Goal: Navigation & Orientation: Find specific page/section

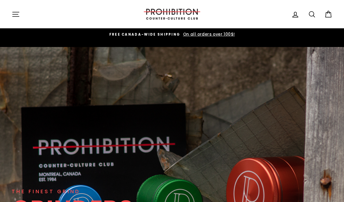
click at [11, 16] on button "Site navigation" at bounding box center [15, 14] width 15 height 13
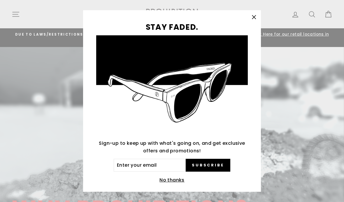
click at [179, 176] on button "No thanks" at bounding box center [172, 180] width 29 height 8
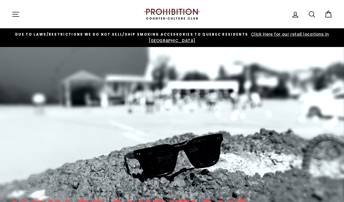
click at [10, 14] on button "Site navigation" at bounding box center [15, 14] width 15 height 13
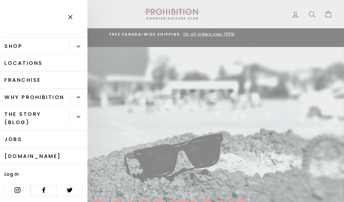
scroll to position [13, 0]
click at [74, 21] on button "Close menu" at bounding box center [70, 18] width 17 height 28
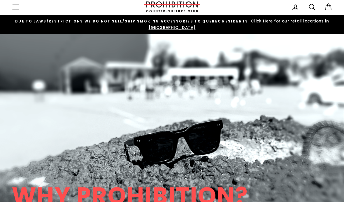
scroll to position [0, 0]
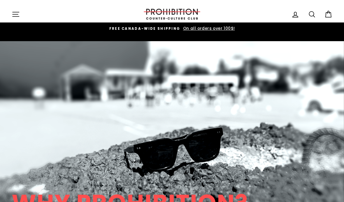
click at [320, 25] on link "FREE CANADA-WIDE SHIPPING On all orders over 100$!" at bounding box center [172, 28] width 318 height 6
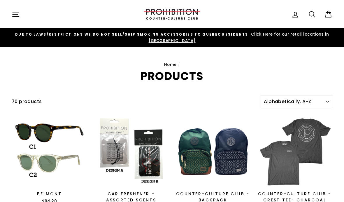
click at [315, 34] on span "Click Here for our retail locations in [GEOGRAPHIC_DATA]" at bounding box center [239, 38] width 180 height 12
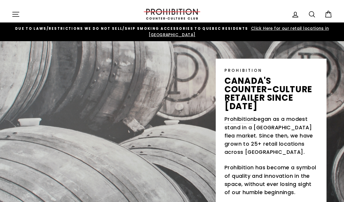
click at [13, 13] on icon "button" at bounding box center [16, 14] width 8 height 8
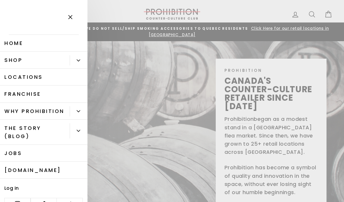
click at [50, 63] on link "Shop" at bounding box center [35, 60] width 70 height 17
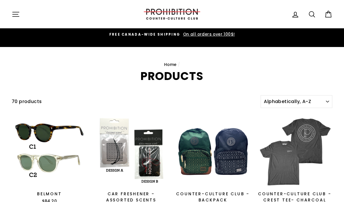
click at [80, 62] on nav "Home /" at bounding box center [172, 65] width 321 height 6
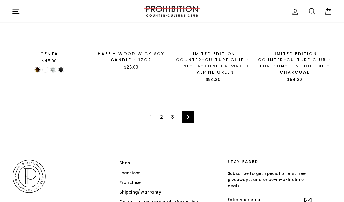
scroll to position [832, 0]
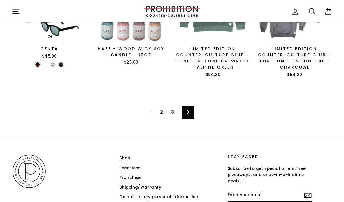
click at [188, 106] on link "Next" at bounding box center [188, 112] width 13 height 13
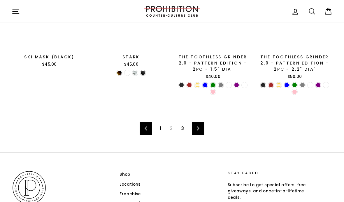
scroll to position [835, 0]
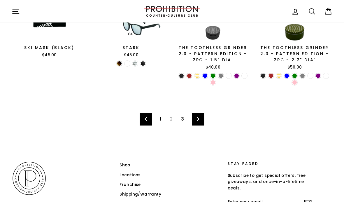
click at [197, 117] on icon at bounding box center [198, 119] width 4 height 4
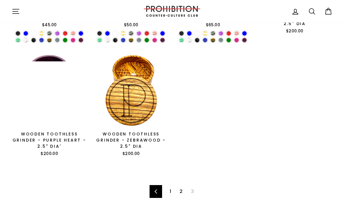
scroll to position [428, 0]
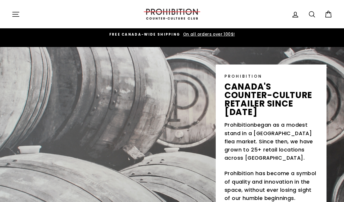
click at [52, 153] on div "PROHIBITION canada's counter-culture retailer since 1984 Prohibition began as a…" at bounding box center [172, 132] width 344 height 171
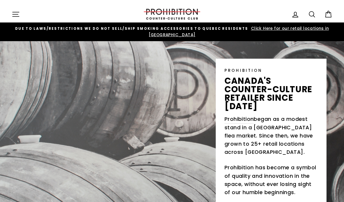
click at [14, 14] on icon "button" at bounding box center [16, 14] width 6 height 4
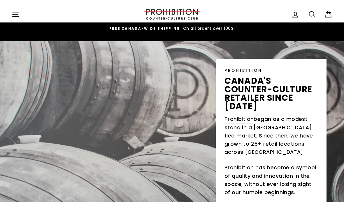
click at [12, 11] on icon "button" at bounding box center [16, 14] width 8 height 8
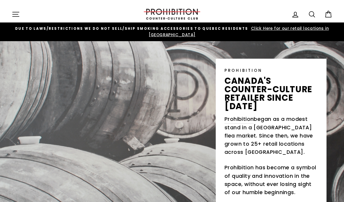
click at [17, 14] on icon "button" at bounding box center [16, 14] width 6 height 4
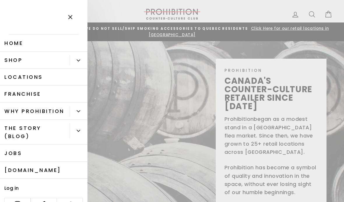
click at [16, 57] on link "Shop" at bounding box center [35, 60] width 70 height 17
